Goal: Task Accomplishment & Management: Use online tool/utility

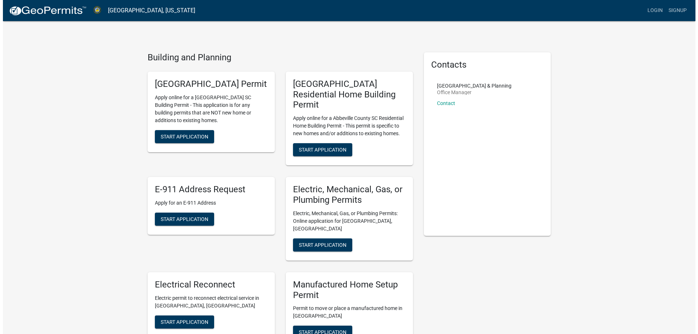
scroll to position [73, 0]
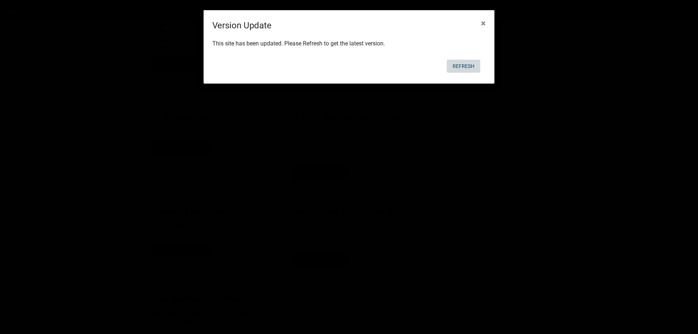
click at [462, 67] on button "Refresh" at bounding box center [463, 66] width 33 height 13
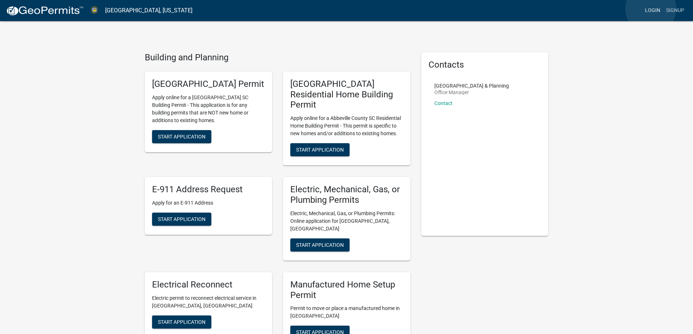
click at [651, 9] on link "Login" at bounding box center [652, 11] width 21 height 14
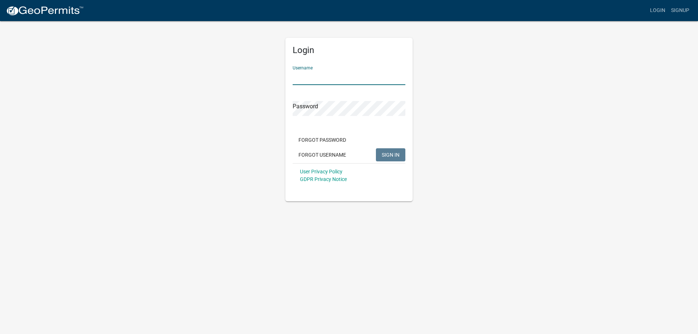
click at [324, 81] on input "Username" at bounding box center [349, 77] width 113 height 15
type input "[EMAIL_ADDRESS][DOMAIN_NAME]"
click at [323, 120] on form "Username [EMAIL_ADDRESS][DOMAIN_NAME] Password Forgot Password Forgot Username …" at bounding box center [349, 124] width 113 height 128
click at [390, 151] on button "SIGN IN" at bounding box center [390, 154] width 29 height 13
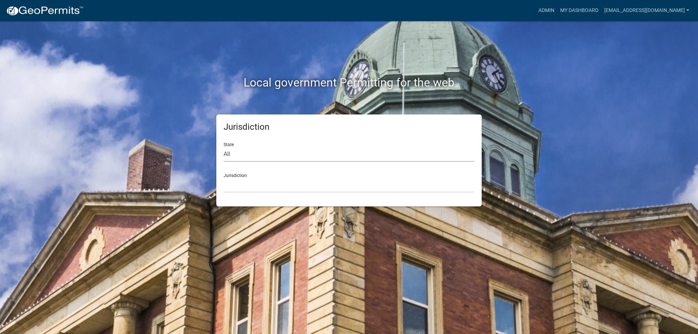
click at [257, 158] on select "All [US_STATE] [US_STATE] [US_STATE] [US_STATE] [US_STATE] [US_STATE] [US_STATE…" at bounding box center [349, 154] width 251 height 15
select select "[US_STATE]"
click at [224, 147] on select "All [US_STATE] [US_STATE] [US_STATE] [US_STATE] [US_STATE] [US_STATE] [US_STATE…" at bounding box center [349, 154] width 251 height 15
click at [247, 180] on select "[GEOGRAPHIC_DATA], [US_STATE] [GEOGRAPHIC_DATA], [US_STATE]" at bounding box center [349, 185] width 251 height 15
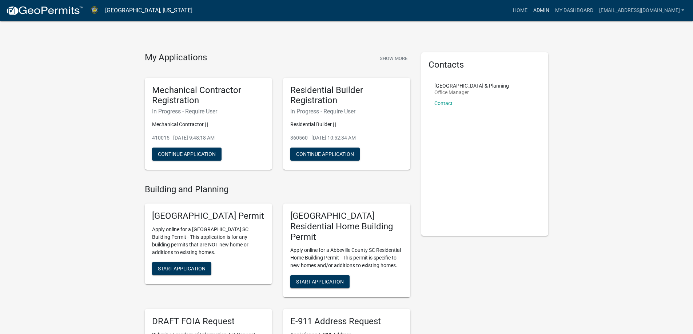
click at [533, 7] on link "Admin" at bounding box center [541, 11] width 22 height 14
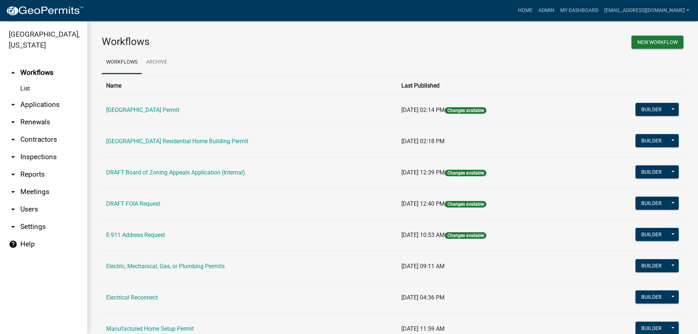
click at [42, 104] on link "arrow_drop_down Applications" at bounding box center [43, 104] width 87 height 17
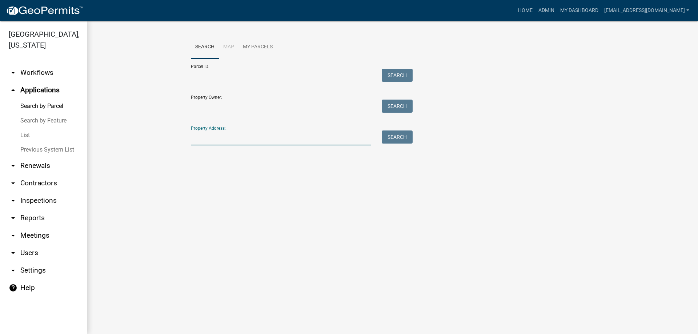
click at [211, 140] on input "Property Address:" at bounding box center [281, 138] width 180 height 15
drag, startPoint x: 220, startPoint y: 106, endPoint x: 274, endPoint y: 102, distance: 54.0
click at [220, 106] on input "Property Owner:" at bounding box center [281, 107] width 180 height 15
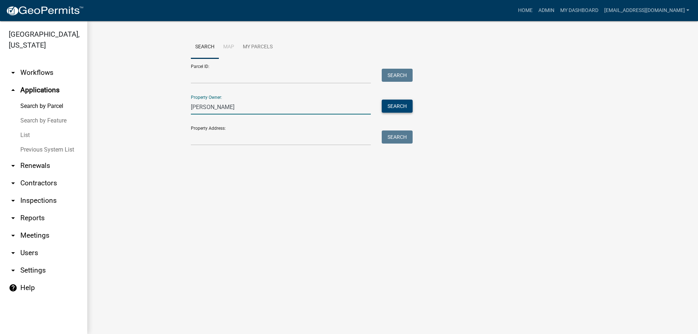
type input "[PERSON_NAME]"
click at [391, 109] on button "Search" at bounding box center [397, 106] width 31 height 13
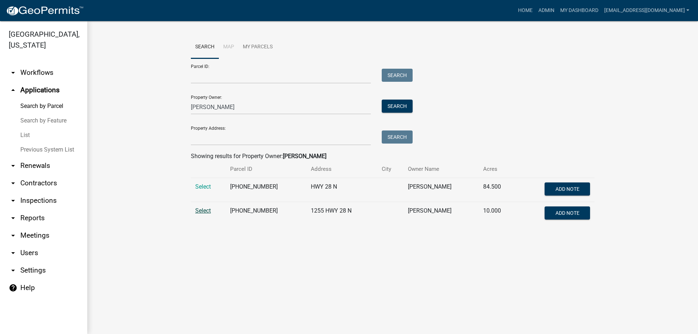
click at [199, 209] on span "Select" at bounding box center [203, 210] width 16 height 7
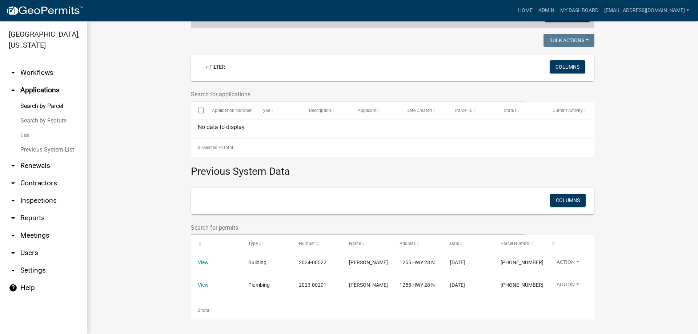
scroll to position [183, 0]
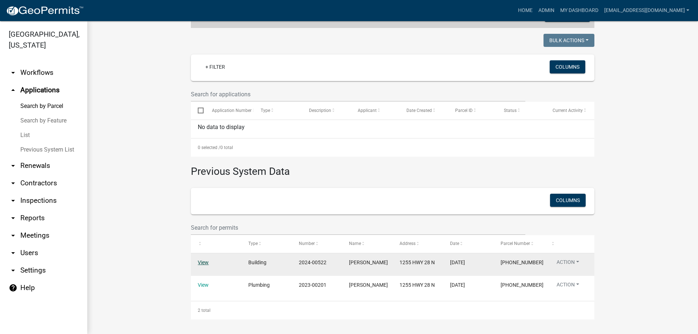
click at [199, 260] on link "View" at bounding box center [203, 263] width 11 height 6
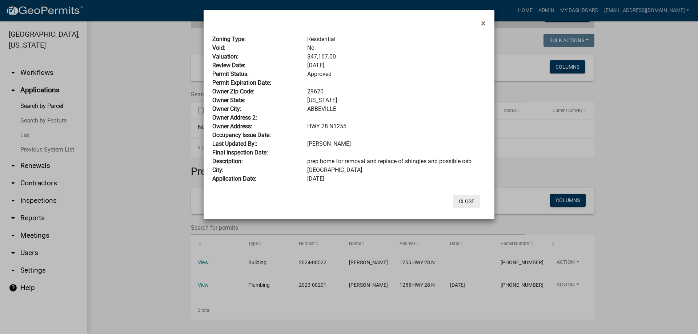
click at [471, 203] on button "Close" at bounding box center [466, 201] width 27 height 13
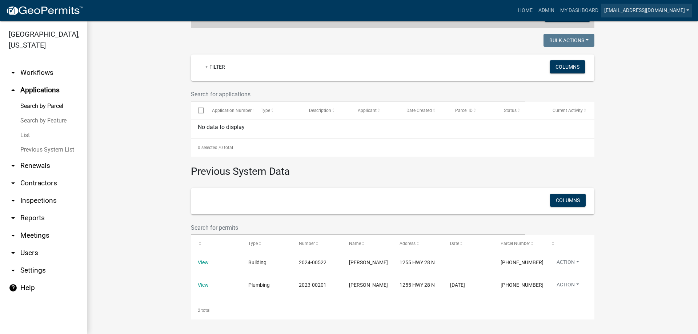
click at [642, 7] on link "[EMAIL_ADDRESS][DOMAIN_NAME]" at bounding box center [647, 11] width 91 height 14
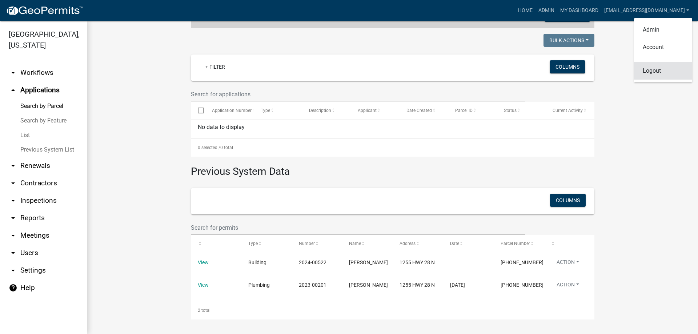
click at [656, 73] on link "Logout" at bounding box center [663, 70] width 58 height 17
